Goal: Transaction & Acquisition: Obtain resource

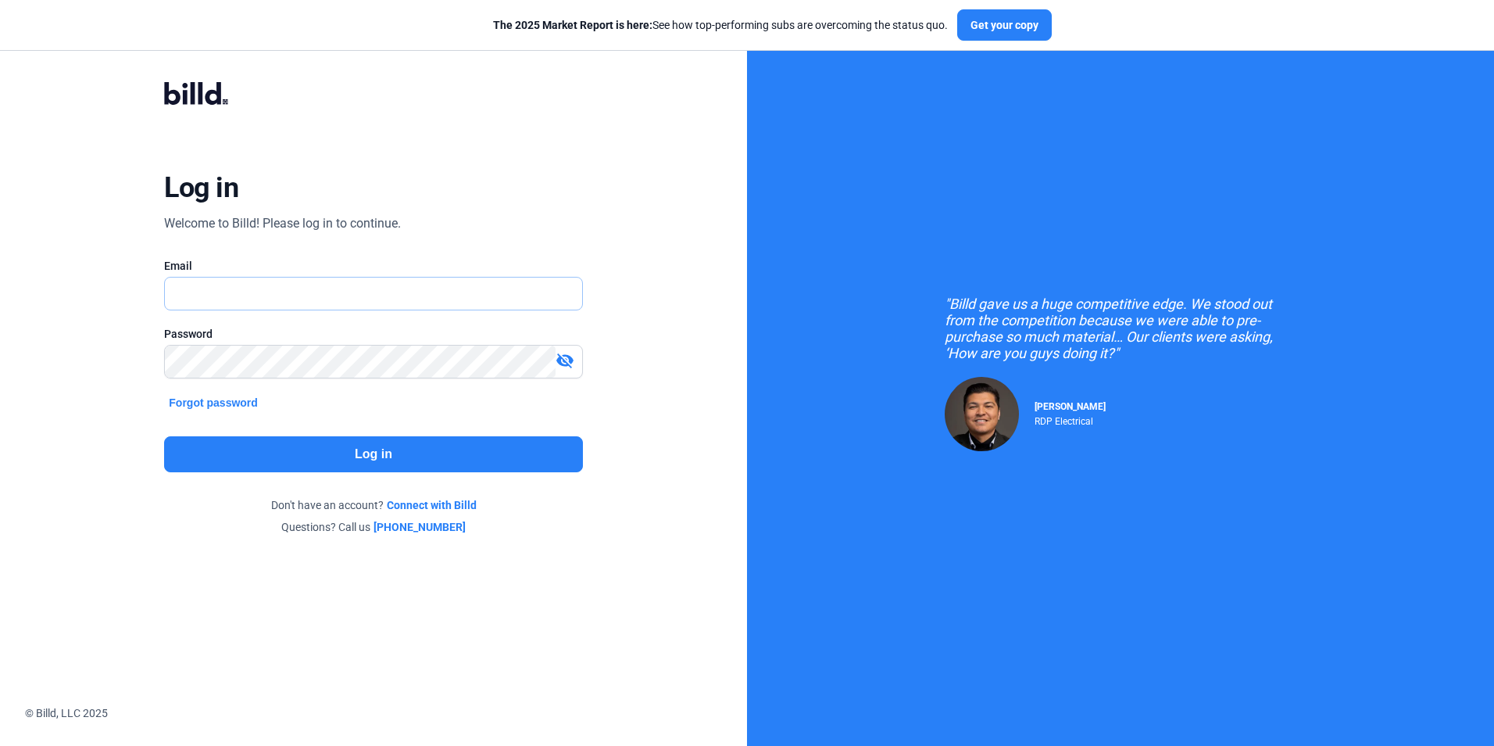
type input "[EMAIL_ADDRESS][DOMAIN_NAME]"
drag, startPoint x: 0, startPoint y: 0, endPoint x: 297, endPoint y: 451, distance: 539.9
click at [297, 451] on button "Log in" at bounding box center [373, 454] width 418 height 36
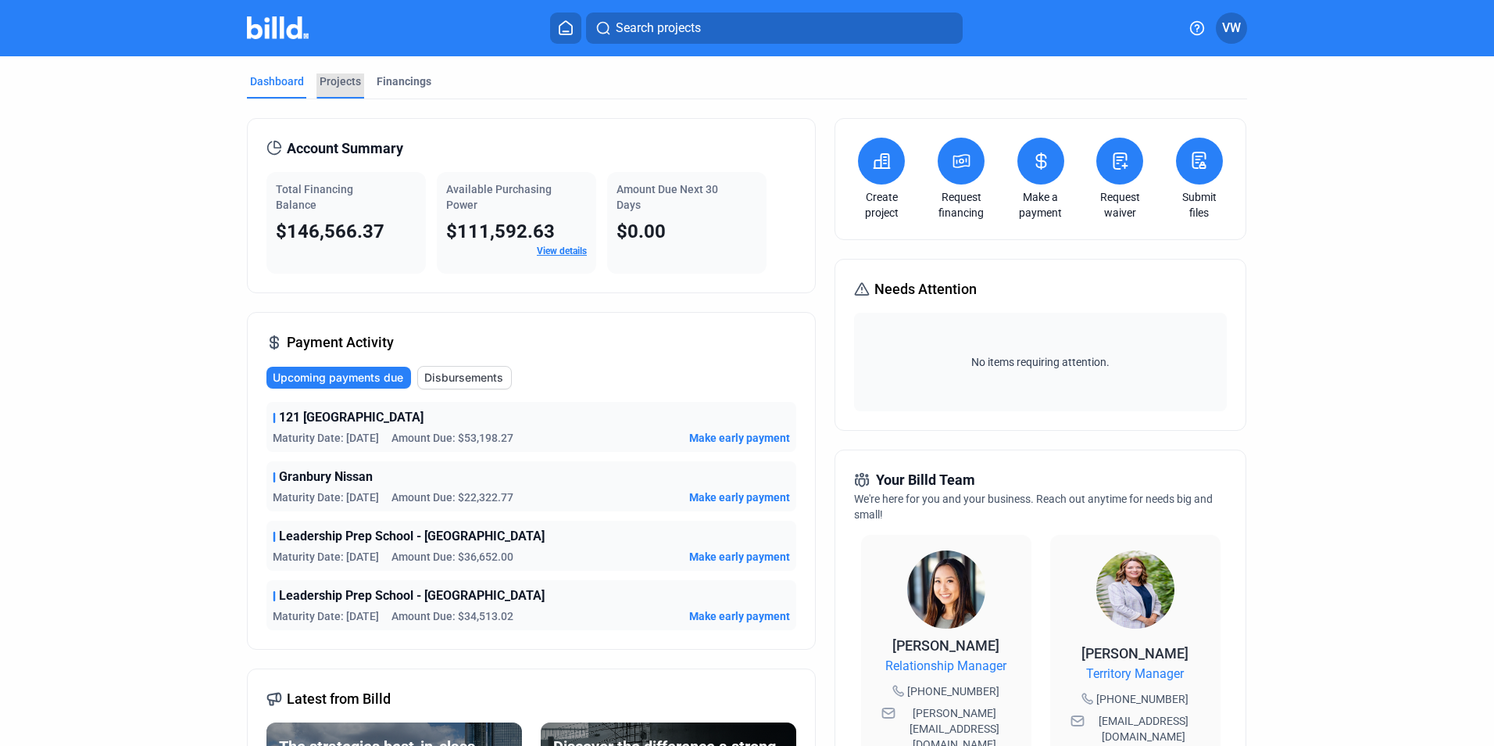
click at [324, 81] on div "Projects" at bounding box center [340, 81] width 41 height 16
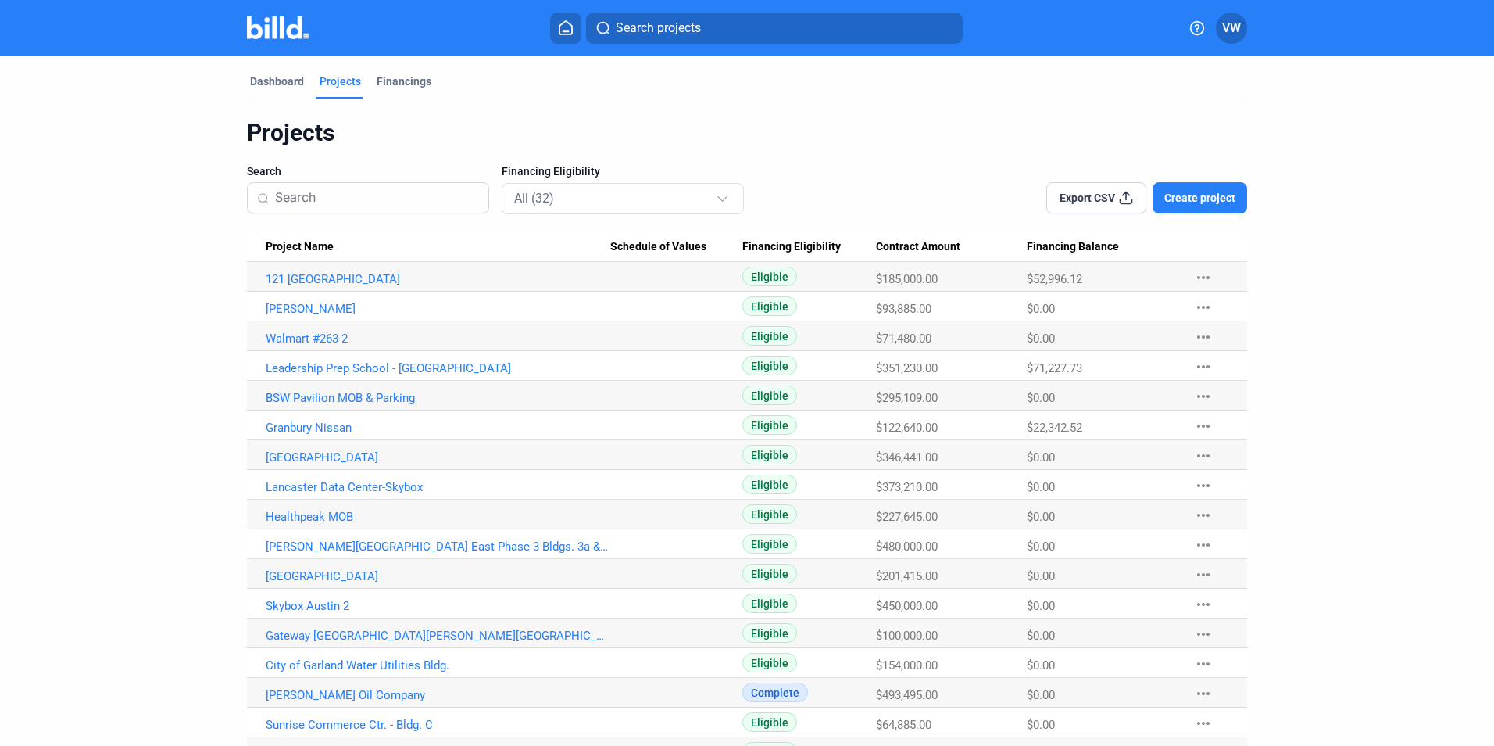
click at [575, 24] on home-icon at bounding box center [565, 27] width 19 height 15
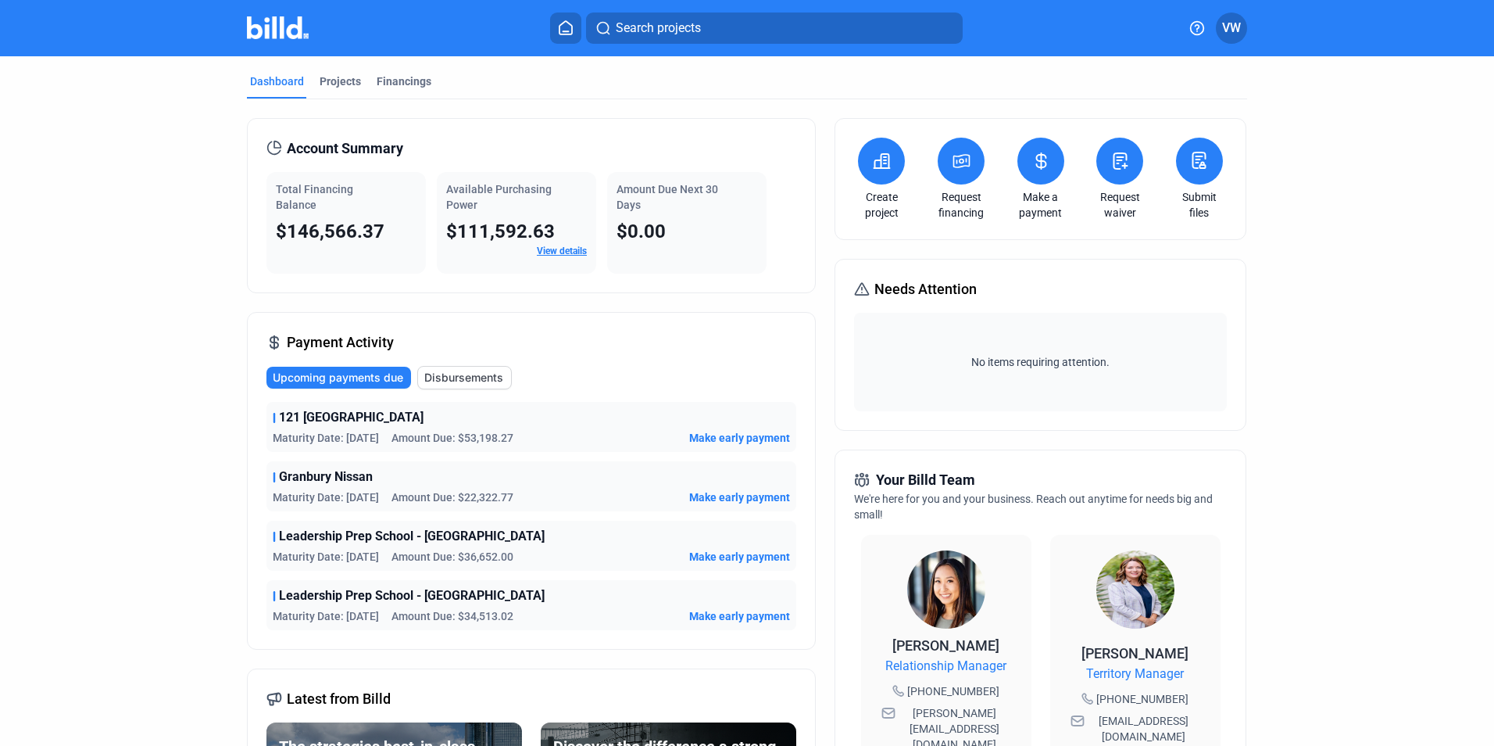
click at [875, 178] on button at bounding box center [881, 161] width 47 height 47
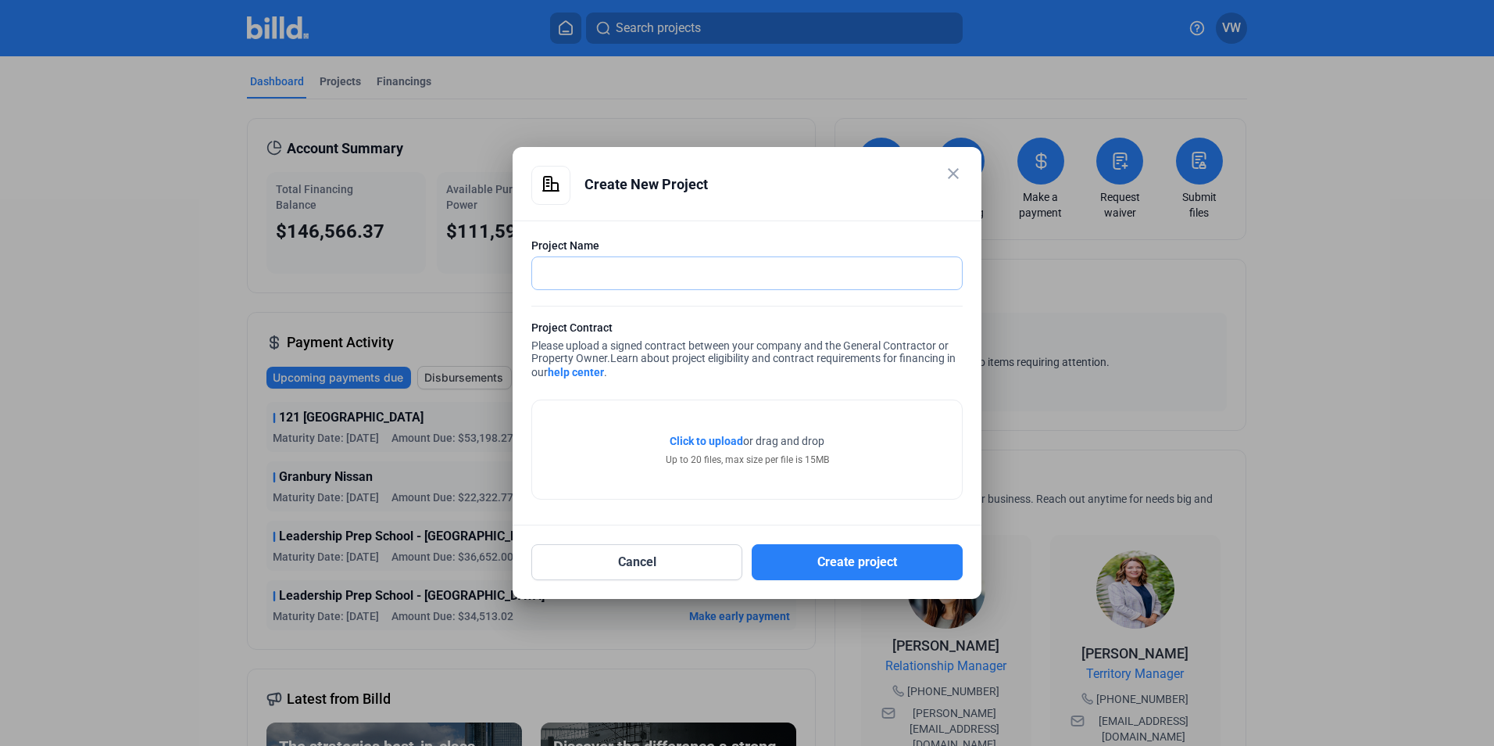
click at [732, 275] on input "text" at bounding box center [747, 273] width 430 height 32
type input "Remi Downtown"
click at [690, 442] on span "Click to upload" at bounding box center [706, 440] width 73 height 13
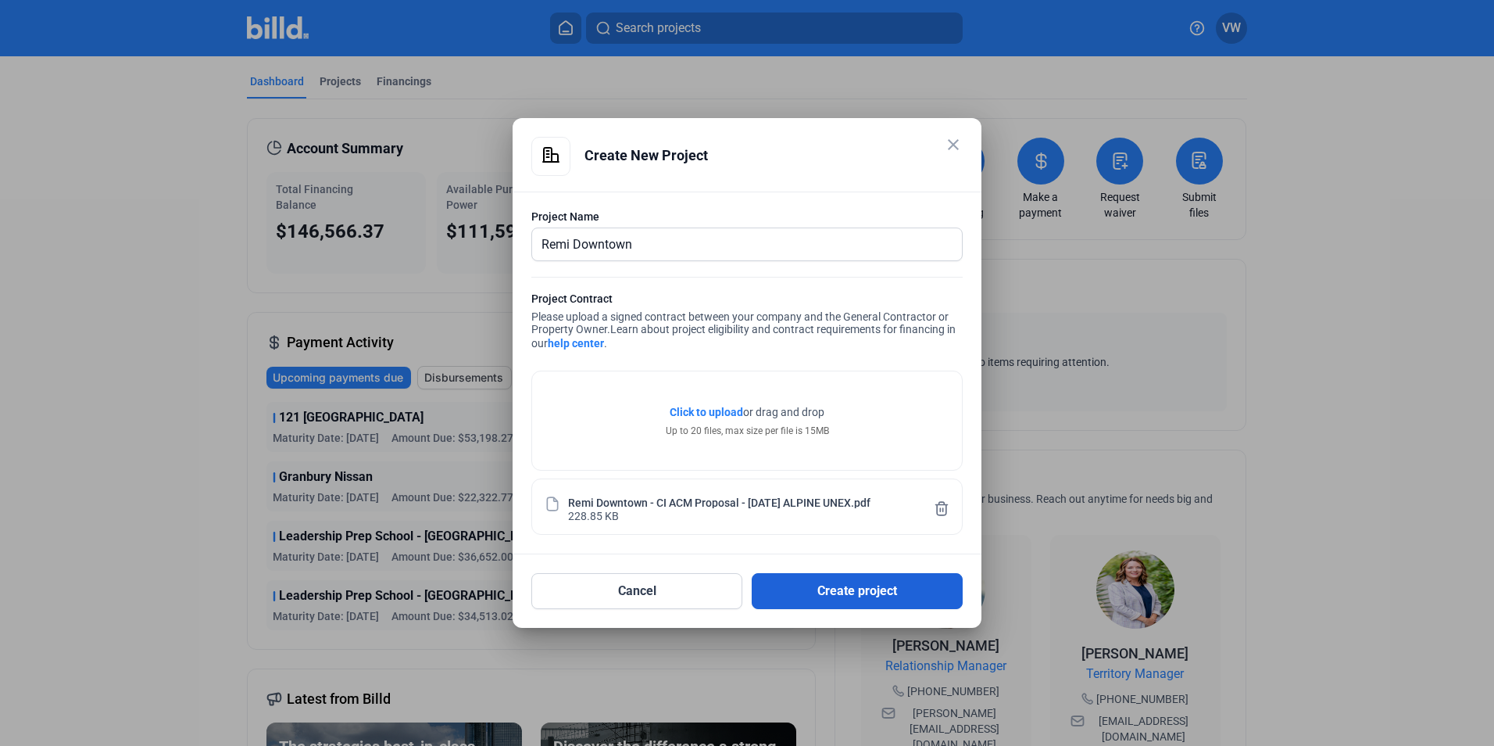
click at [828, 592] on button "Create project" at bounding box center [857, 591] width 211 height 36
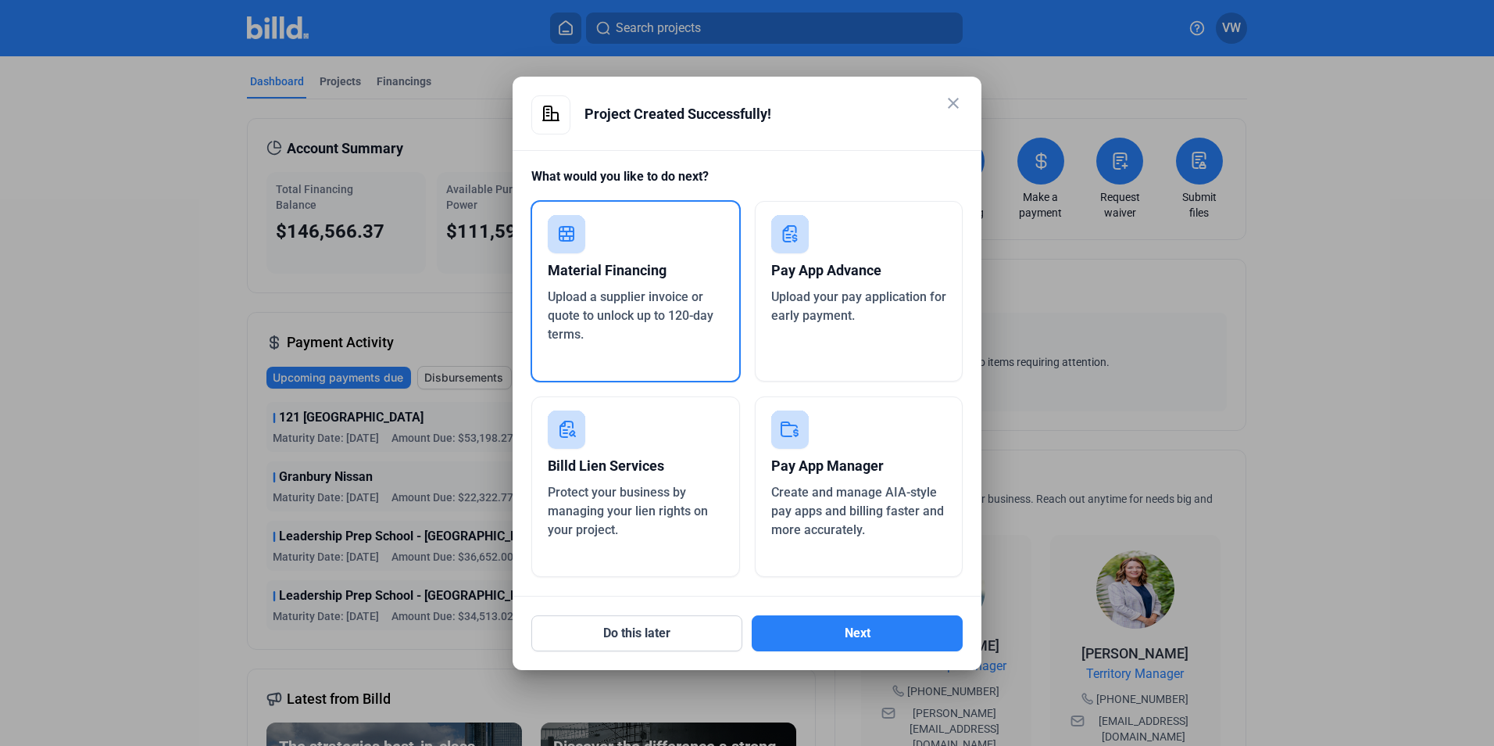
click at [630, 280] on div "Material Financing" at bounding box center [636, 270] width 176 height 34
click at [813, 628] on button "Next" at bounding box center [857, 633] width 211 height 36
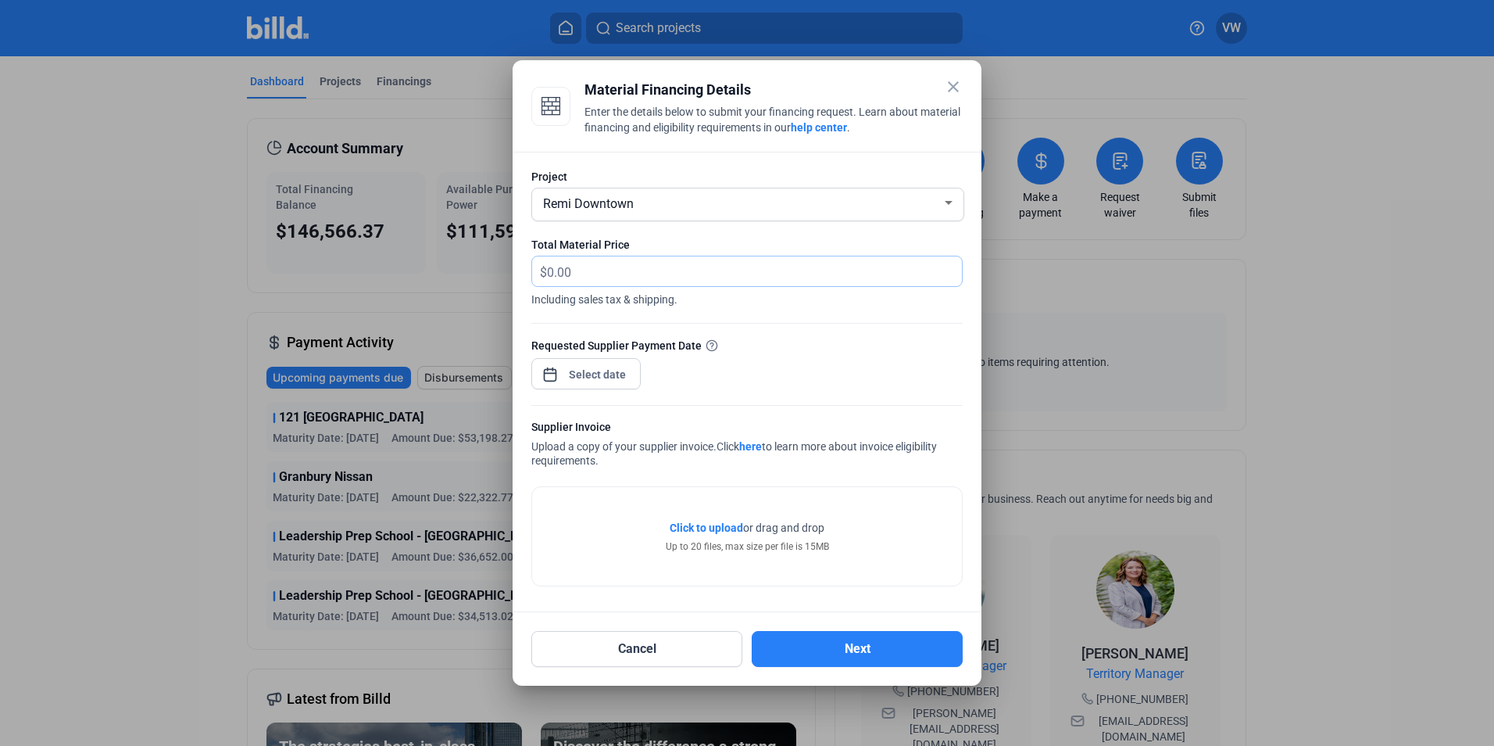
click at [660, 279] on input "text" at bounding box center [745, 271] width 397 height 30
type input "39,395.92"
click at [608, 381] on div "close Material Financing Details Enter the details below to submit your financi…" at bounding box center [747, 373] width 1494 height 746
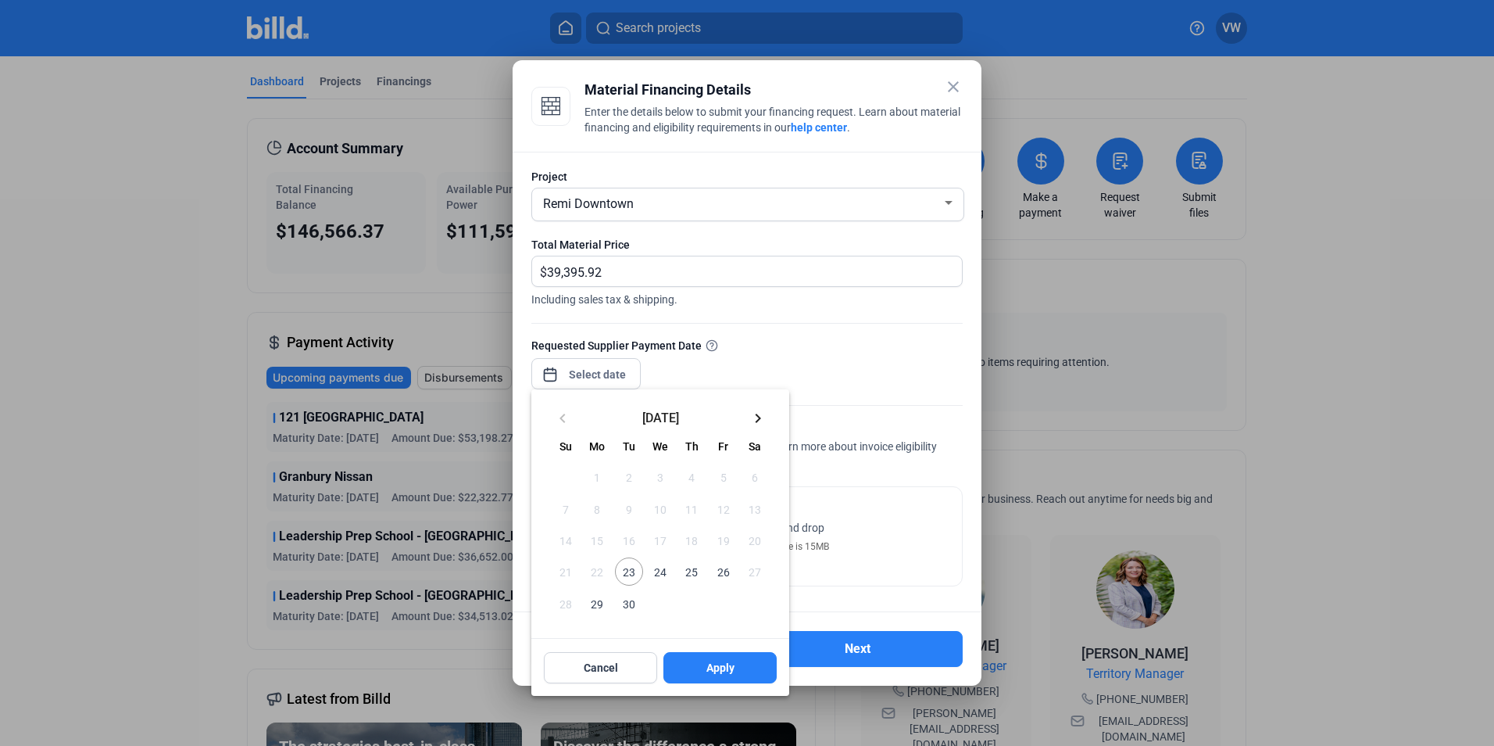
click at [691, 570] on span "25" at bounding box center [692, 571] width 28 height 28
click at [704, 674] on button "Apply" at bounding box center [719, 667] width 113 height 31
type input "[DATE]"
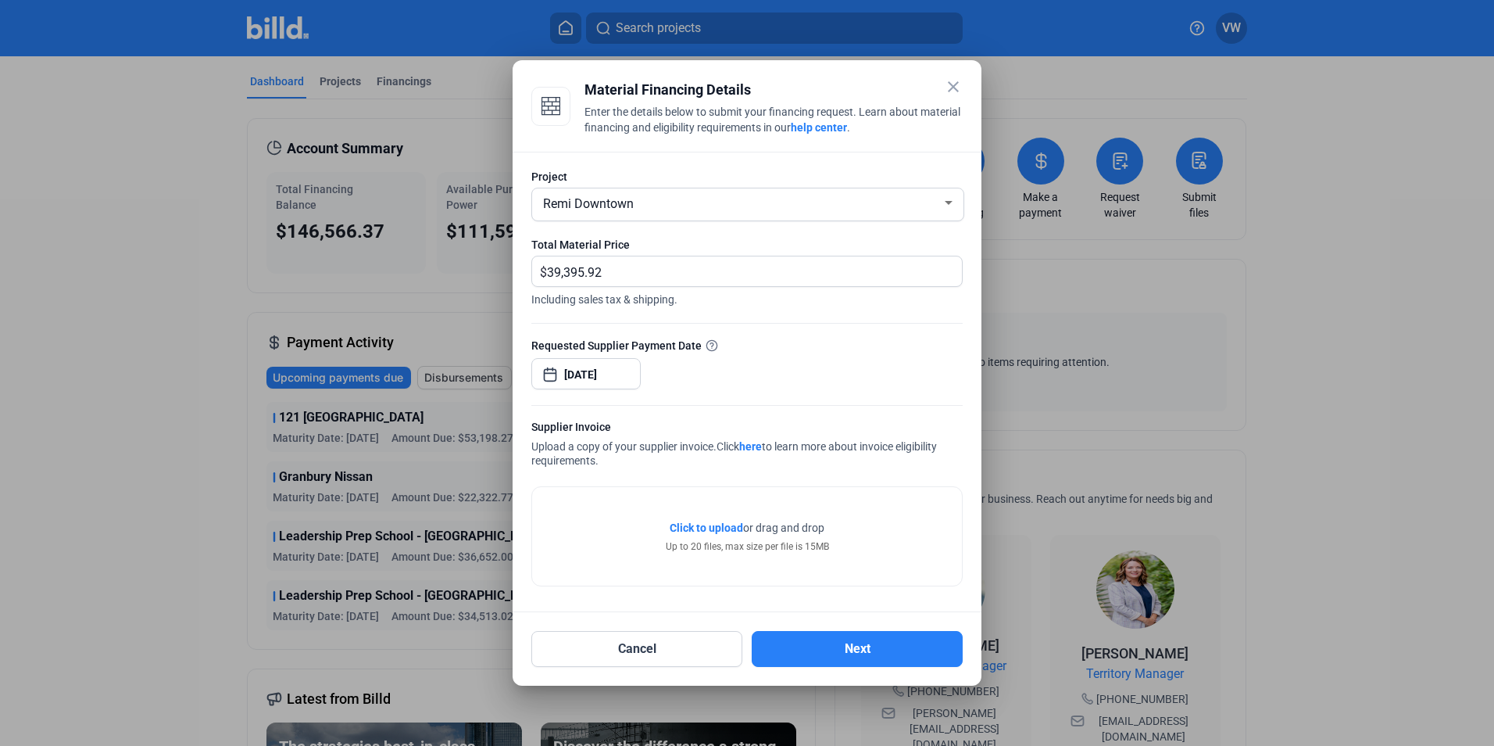
click at [720, 527] on span "Click to upload" at bounding box center [706, 527] width 73 height 13
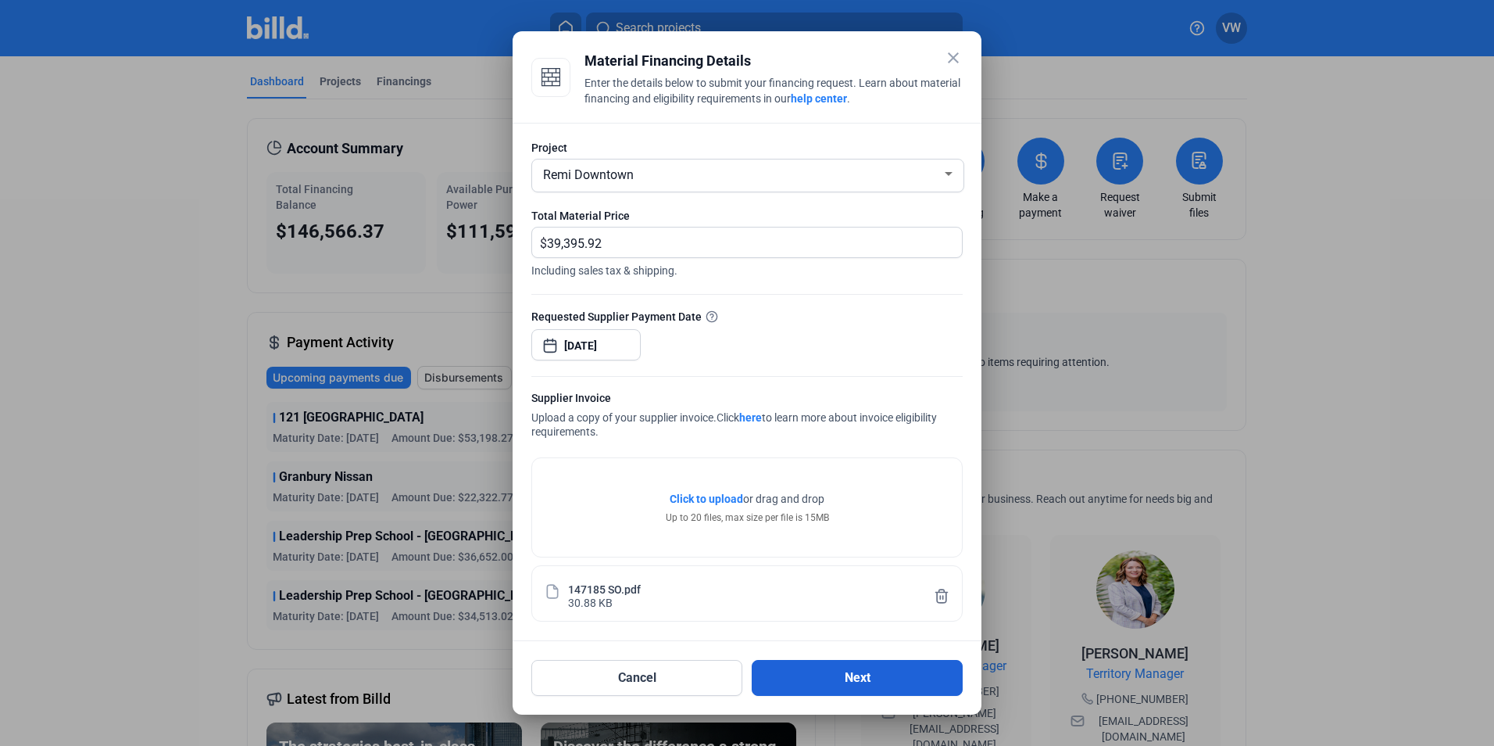
click at [839, 672] on button "Next" at bounding box center [857, 678] width 211 height 36
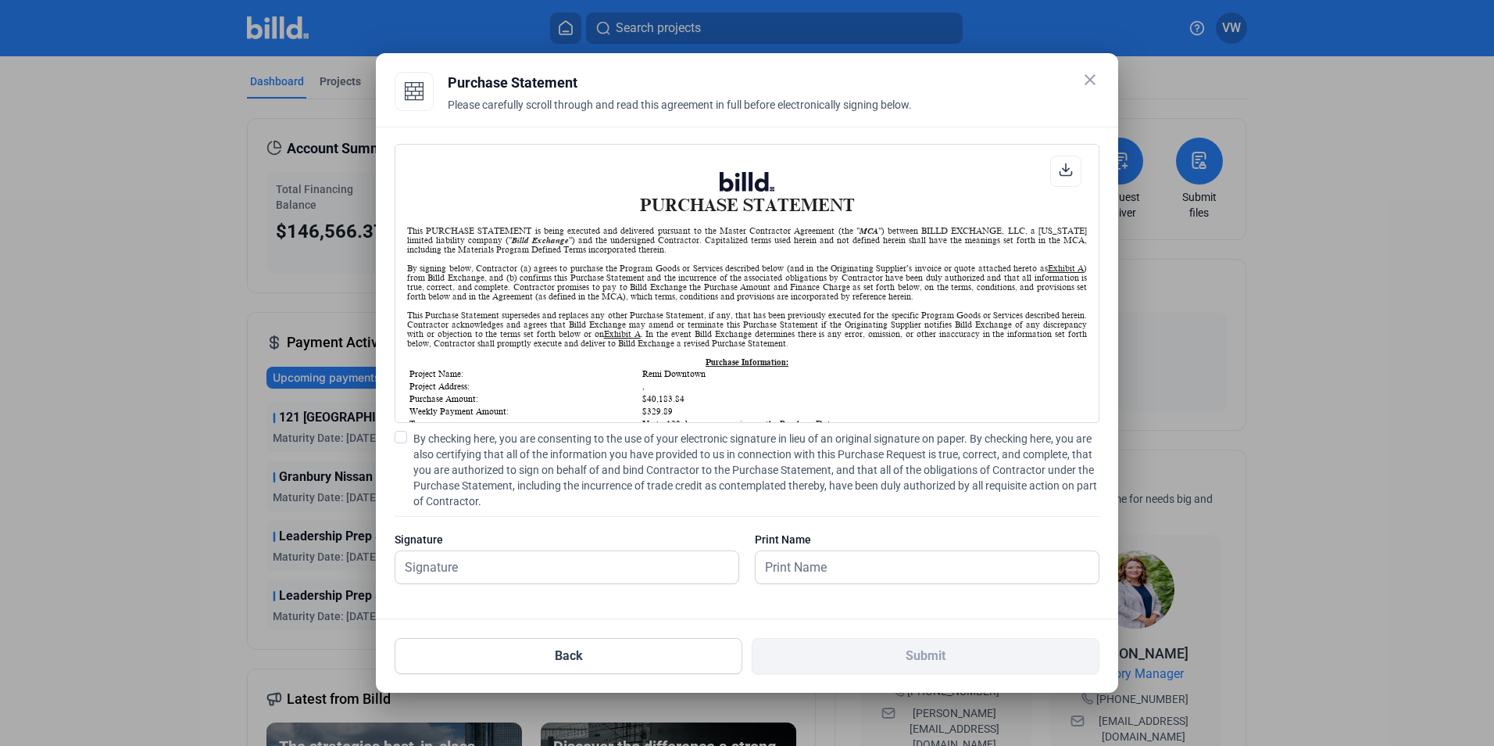
scroll to position [1, 0]
click at [401, 436] on span at bounding box center [401, 437] width 13 height 13
click at [0, 0] on input "By checking here, you are consenting to the use of your electronic signature in…" at bounding box center [0, 0] width 0 height 0
click at [524, 564] on input "text" at bounding box center [566, 567] width 343 height 32
type input "[PERSON_NAME]"
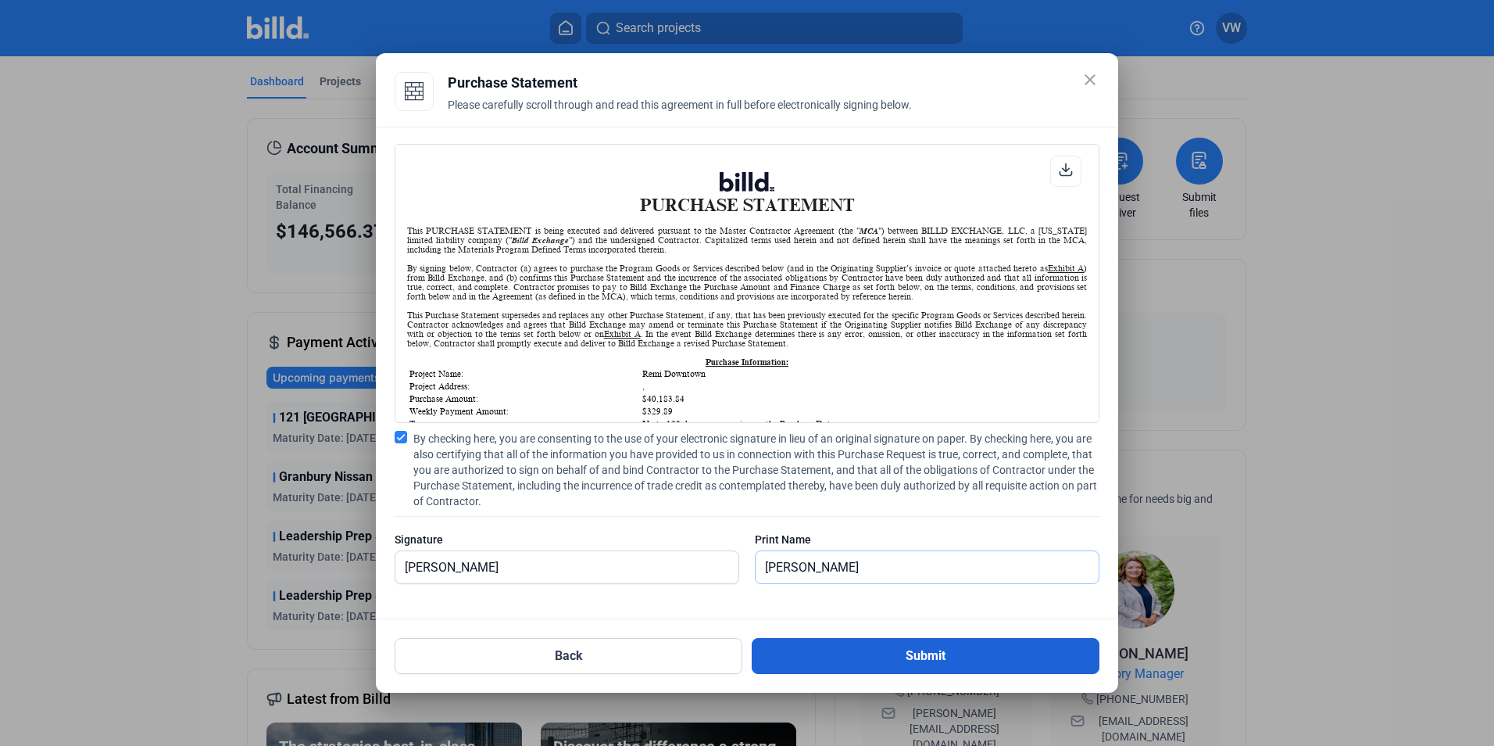
type input "[PERSON_NAME]"
click at [837, 649] on button "Submit" at bounding box center [926, 656] width 348 height 36
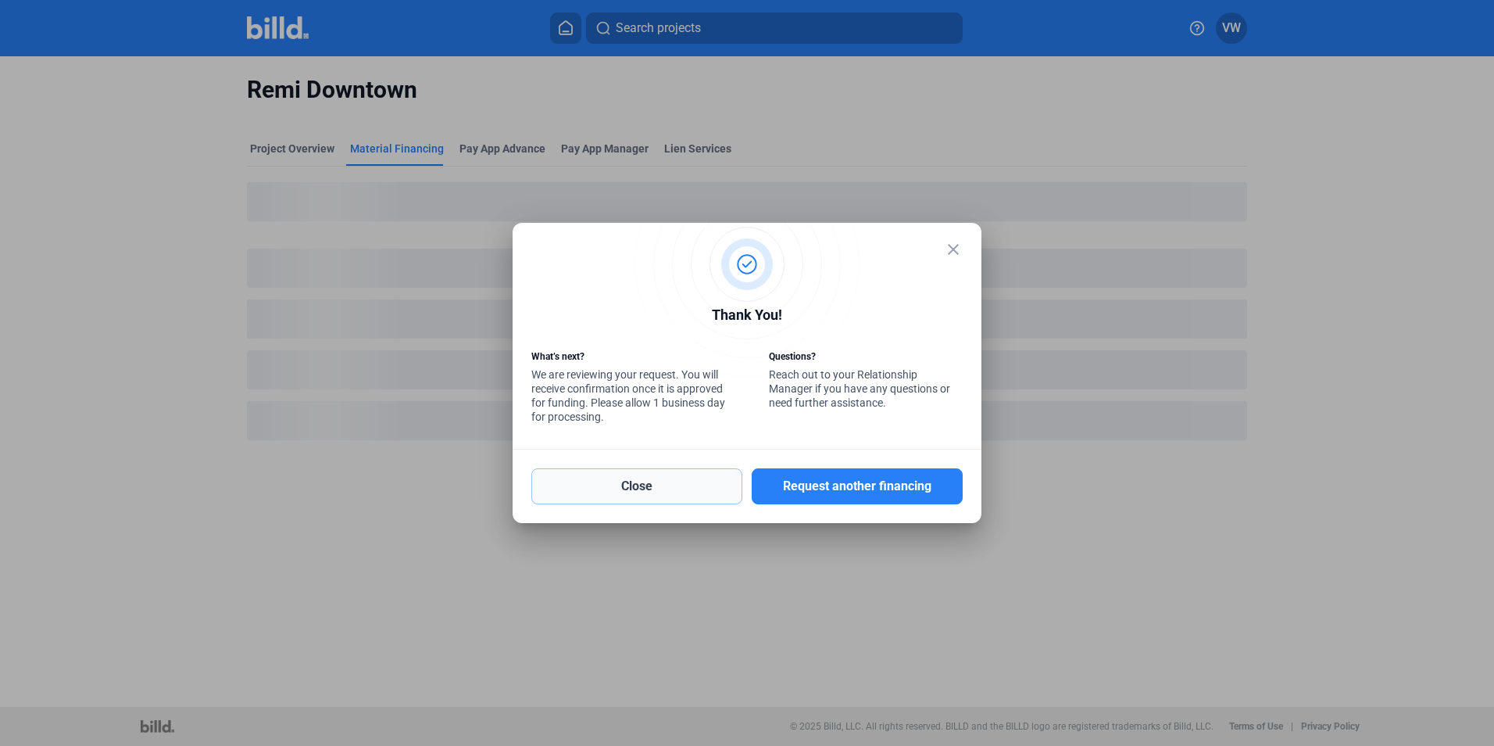
click at [698, 492] on button "Close" at bounding box center [636, 486] width 211 height 36
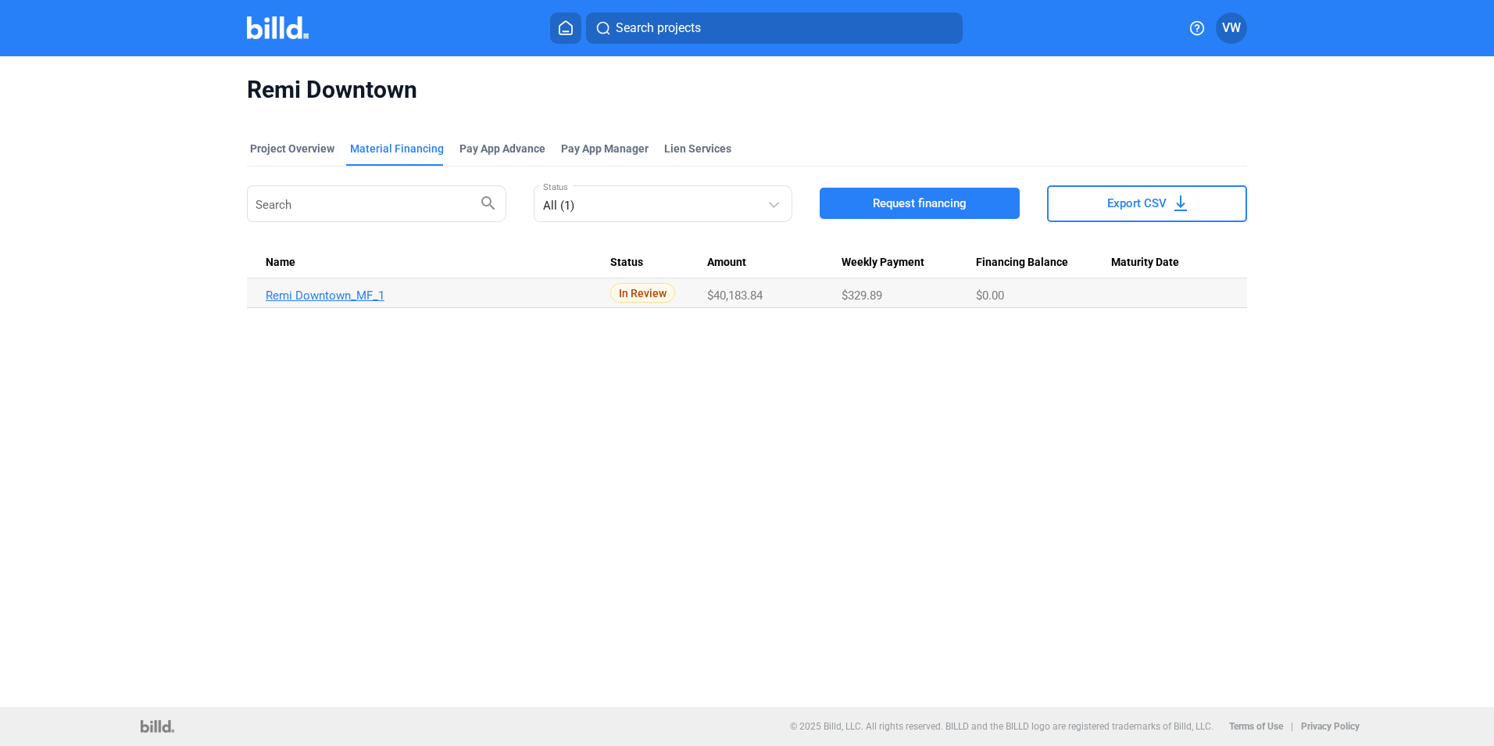
click at [318, 297] on link "Remi Downtown_MF_1" at bounding box center [438, 295] width 345 height 14
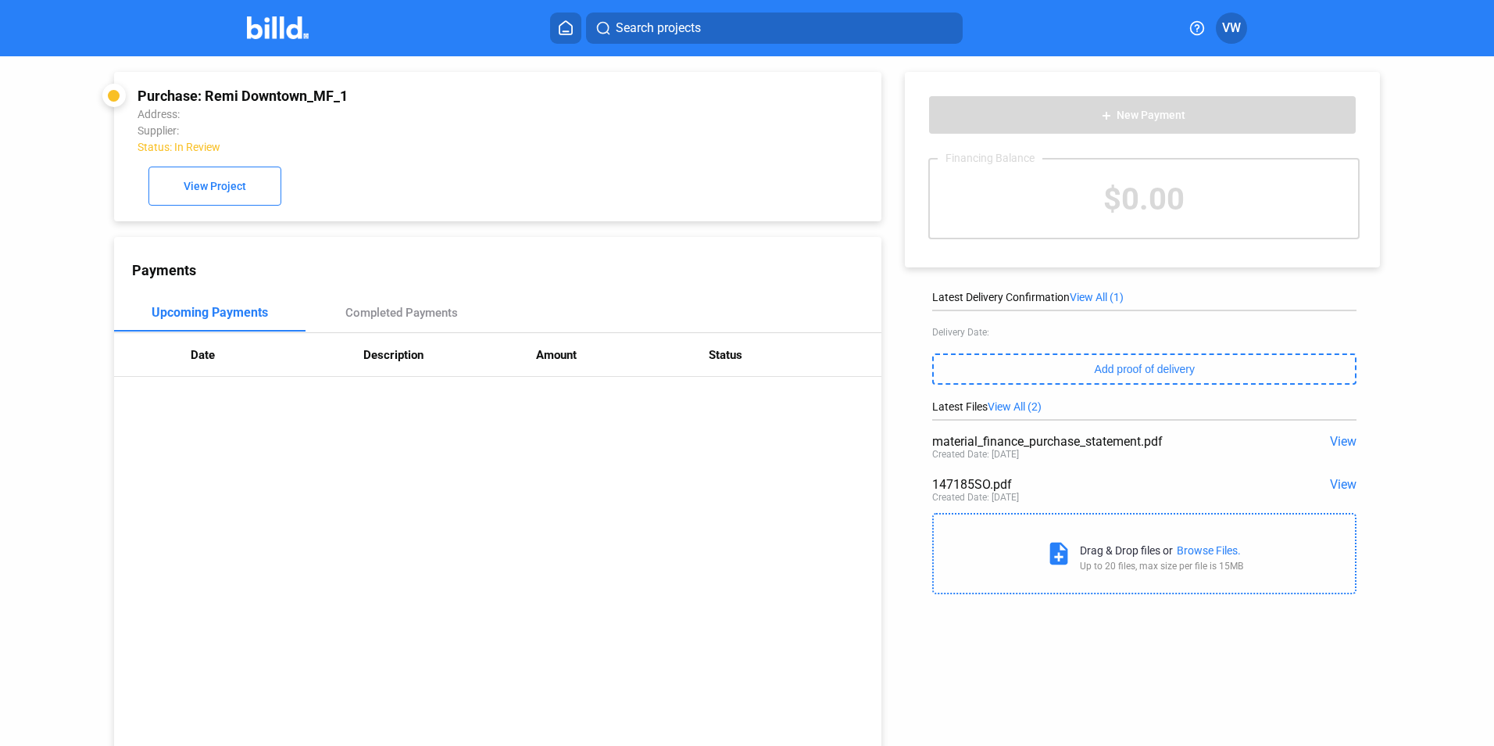
click at [1332, 438] on span "View" at bounding box center [1343, 441] width 27 height 15
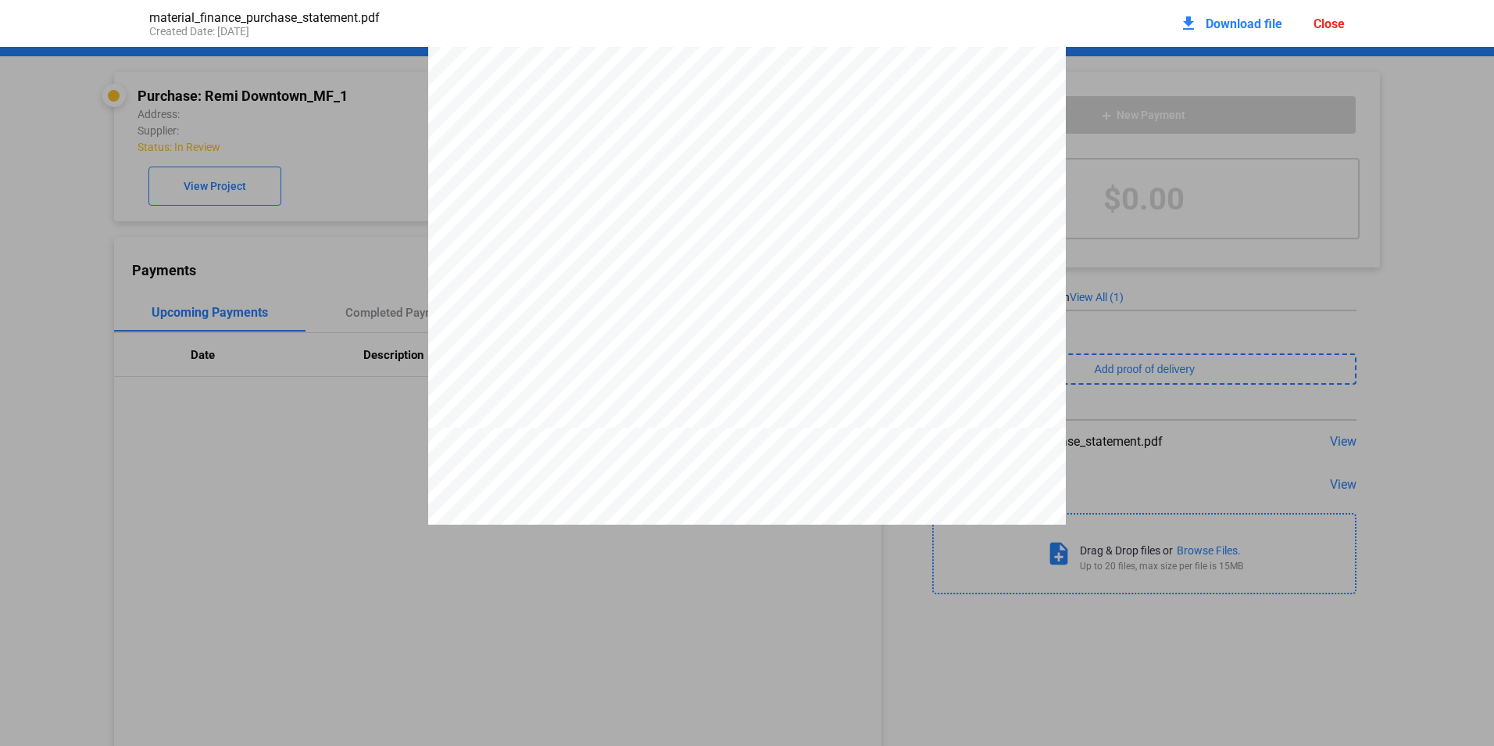
scroll to position [3055, 0]
click at [1231, 27] on span "Download file" at bounding box center [1244, 23] width 77 height 15
